Goal: Task Accomplishment & Management: Complete application form

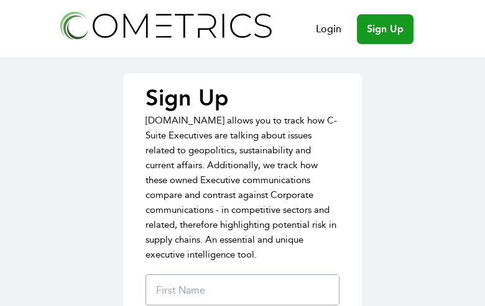
type input "tyQIveecGLUTBv"
type input "ElecLlrVQiT"
type input "[EMAIL_ADDRESS][DOMAIN_NAME]"
